Goal: Find specific page/section: Find specific page/section

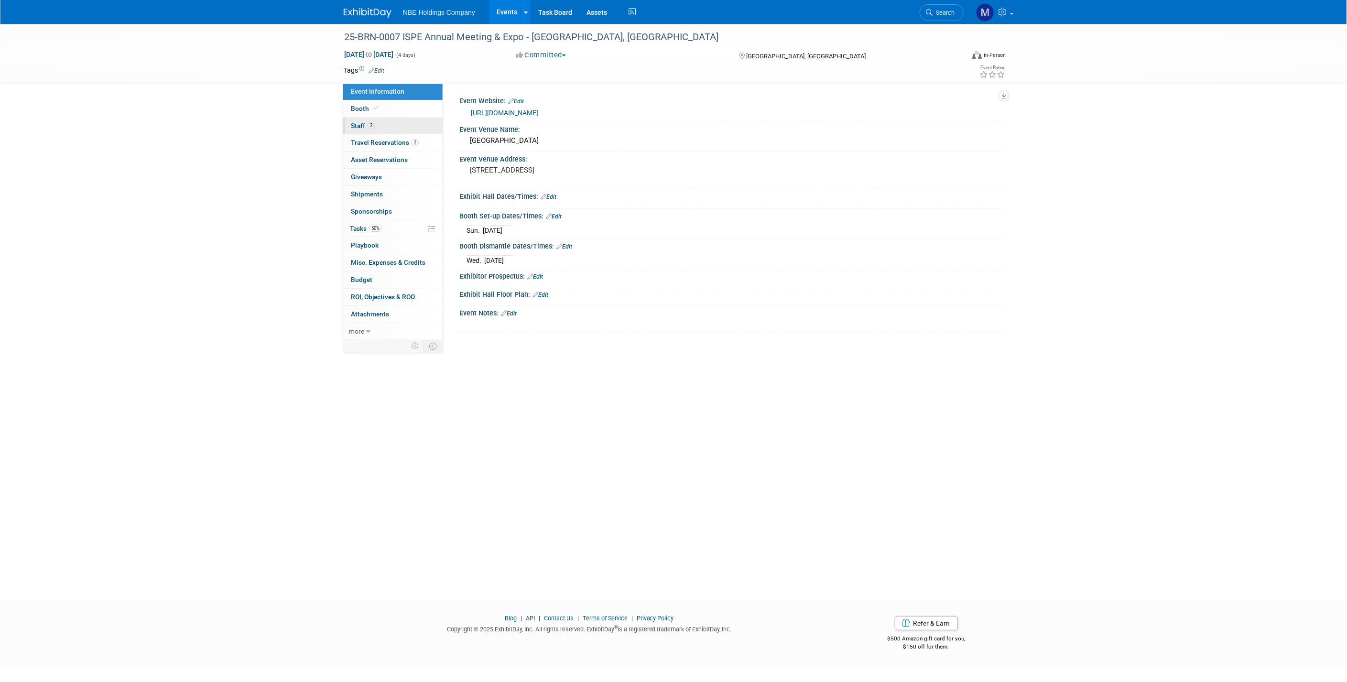
click at [363, 128] on span "Staff 2" at bounding box center [363, 126] width 24 height 8
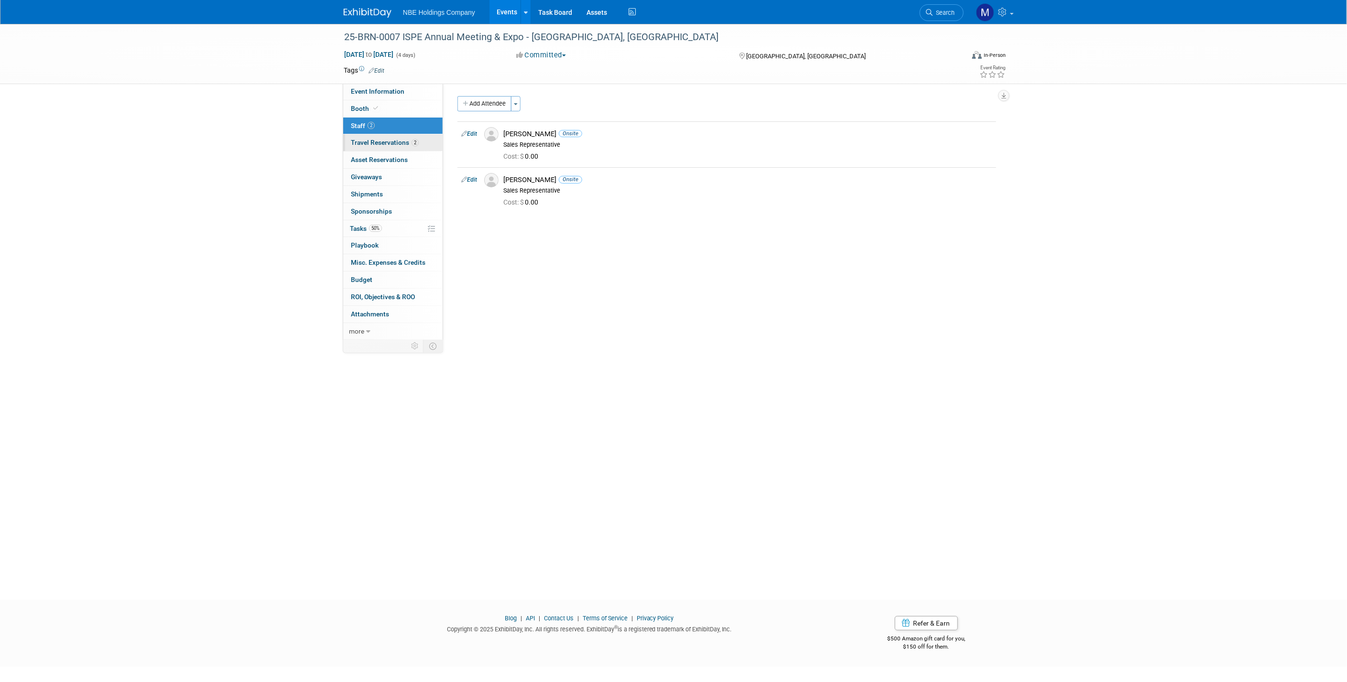
click at [374, 142] on span "Travel Reservations 2" at bounding box center [385, 143] width 68 height 8
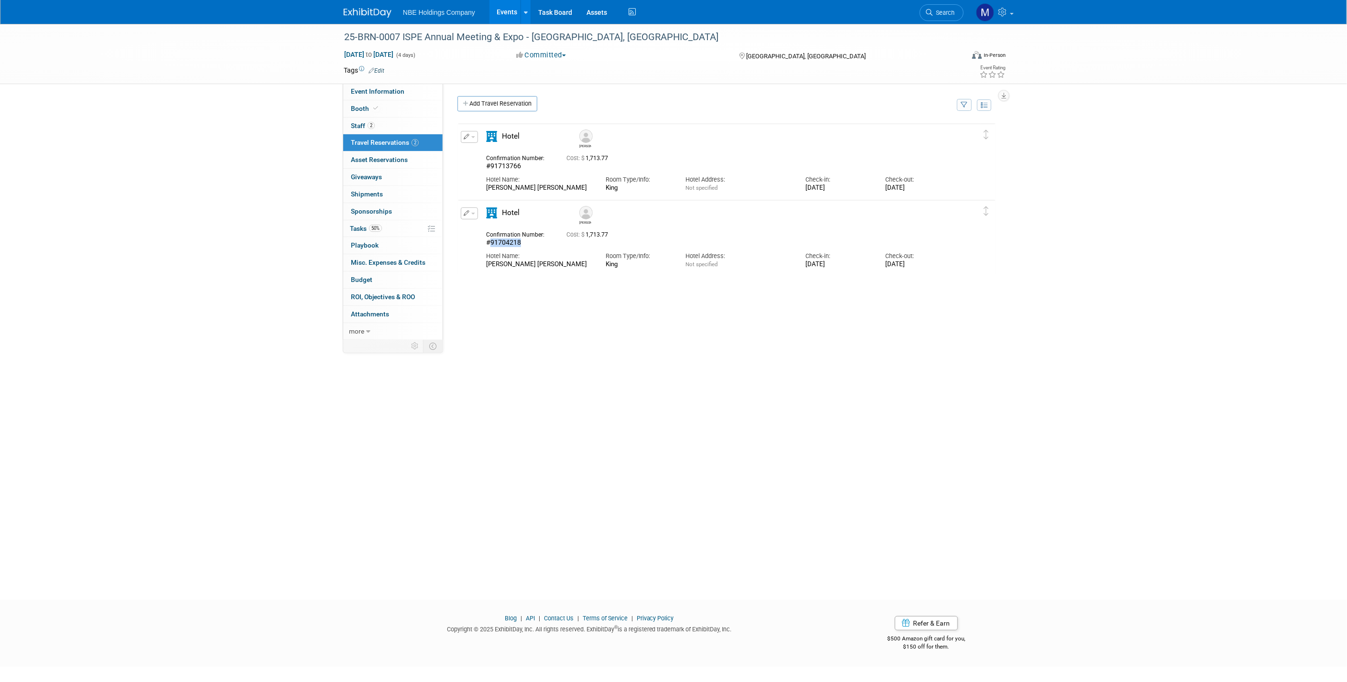
drag, startPoint x: 533, startPoint y: 241, endPoint x: 488, endPoint y: 243, distance: 44.9
click at [488, 243] on div "#91704218" at bounding box center [519, 242] width 66 height 9
copy span "91704218"
click at [365, 94] on span "Event Information" at bounding box center [378, 91] width 54 height 8
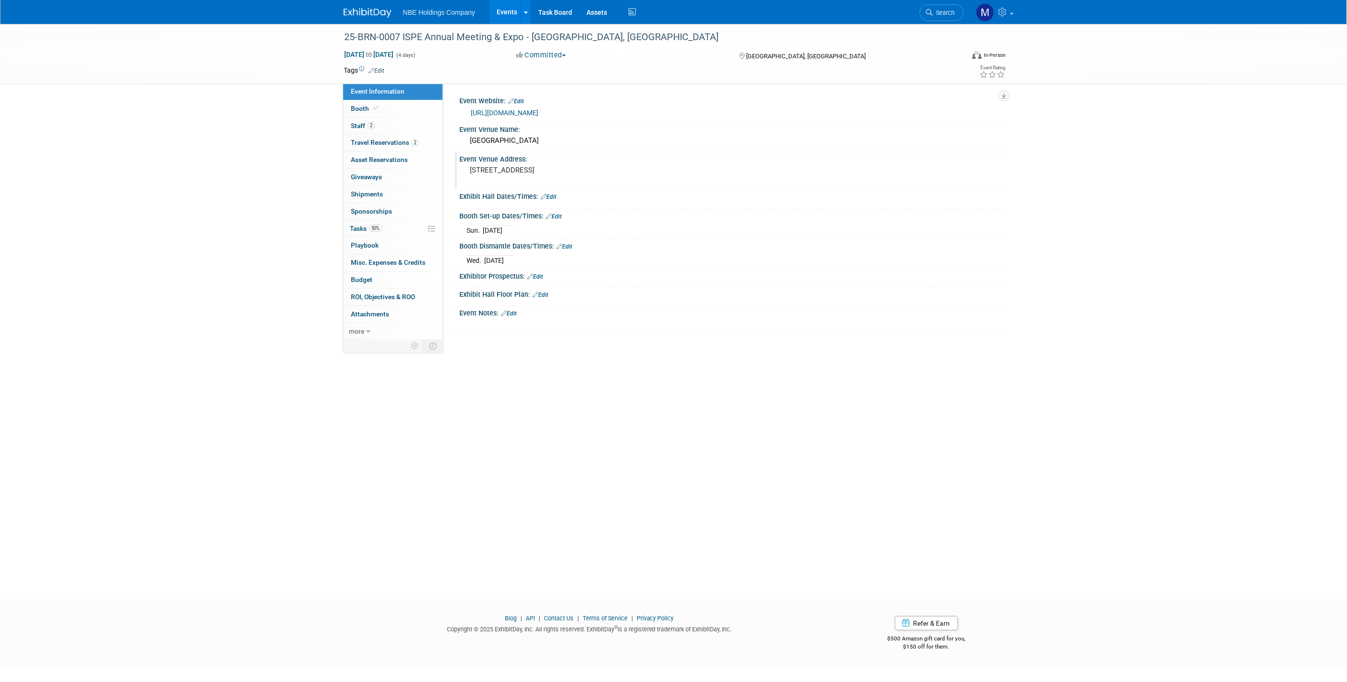
drag, startPoint x: 549, startPoint y: 175, endPoint x: 469, endPoint y: 168, distance: 80.1
click at [470, 168] on pre "[STREET_ADDRESS]" at bounding box center [572, 170] width 205 height 9
drag, startPoint x: 535, startPoint y: 177, endPoint x: 468, endPoint y: 169, distance: 67.5
click at [468, 169] on textarea "[STREET_ADDRESS]" at bounding box center [553, 174] width 174 height 22
drag, startPoint x: 1058, startPoint y: 271, endPoint x: 1135, endPoint y: 41, distance: 242.8
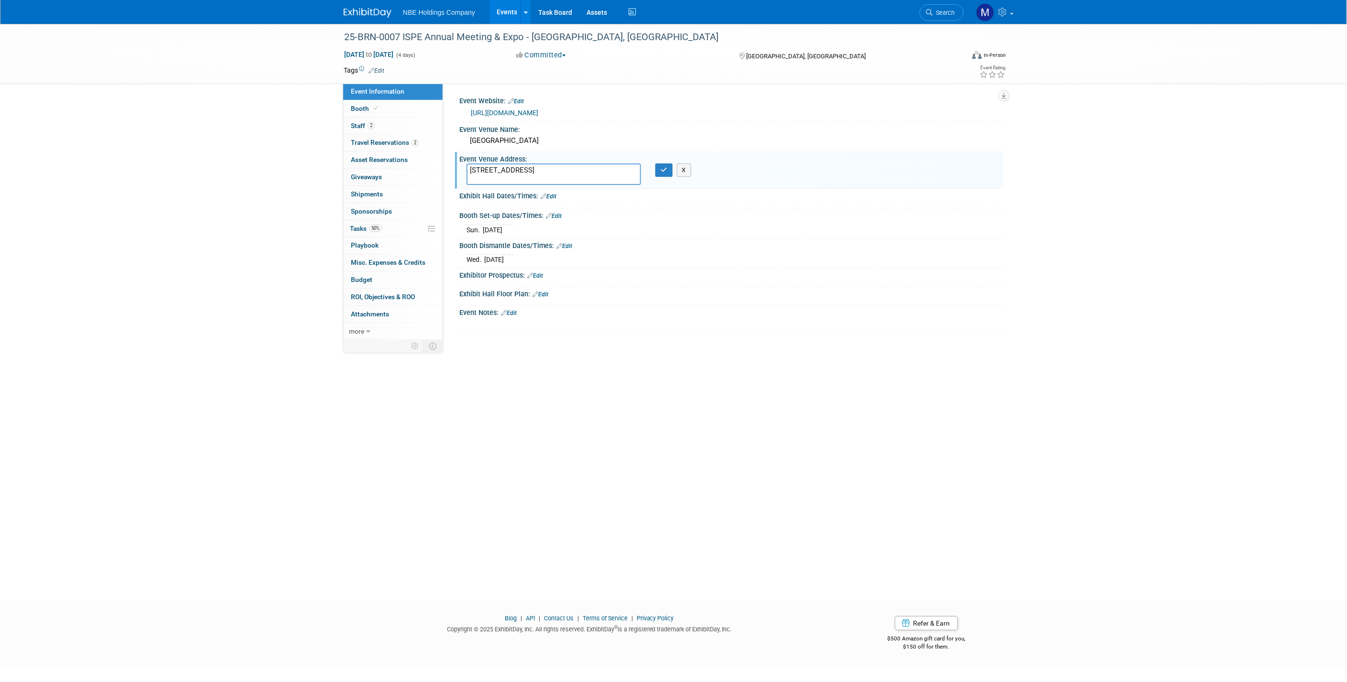
click at [1059, 269] on div "25-BRN-0007 ISPE Annual Meeting & Expo - [GEOGRAPHIC_DATA], [GEOGRAPHIC_DATA] […" at bounding box center [673, 303] width 1347 height 559
